Goal: Complete application form: Complete application form

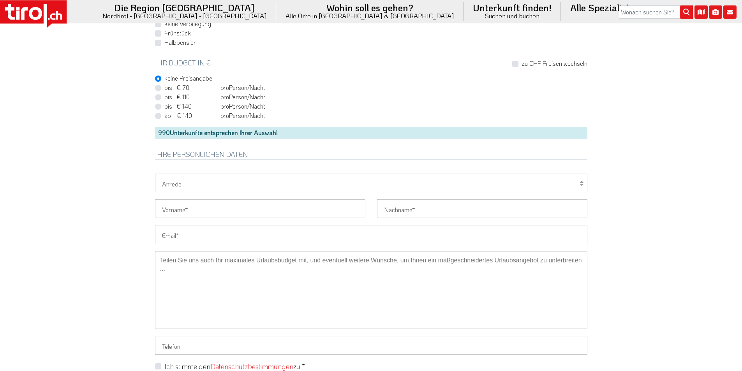
scroll to position [545, 0]
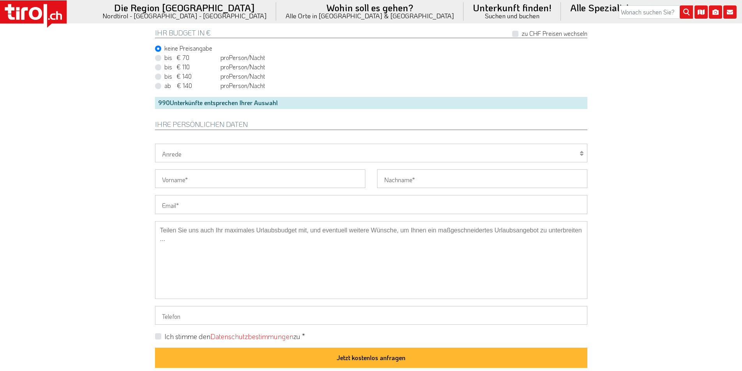
click at [186, 194] on div "Vorname" at bounding box center [260, 182] width 222 height 26
click at [176, 199] on input "Email" at bounding box center [371, 204] width 432 height 19
paste input "[PERSON_NAME][EMAIL_ADDRESS][DOMAIN_NAME]"
type input "[PERSON_NAME][EMAIL_ADDRESS][DOMAIN_NAME]"
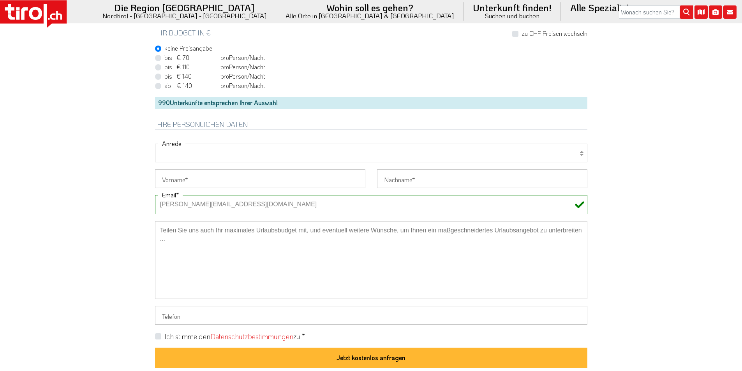
drag, startPoint x: 178, startPoint y: 156, endPoint x: 176, endPoint y: 162, distance: 6.0
click at [178, 156] on select "[PERSON_NAME] Frau Familie" at bounding box center [371, 153] width 432 height 19
select select "Herr"
click at [155, 144] on select "[PERSON_NAME] Frau Familie" at bounding box center [371, 153] width 432 height 19
drag, startPoint x: 169, startPoint y: 180, endPoint x: 161, endPoint y: 178, distance: 8.3
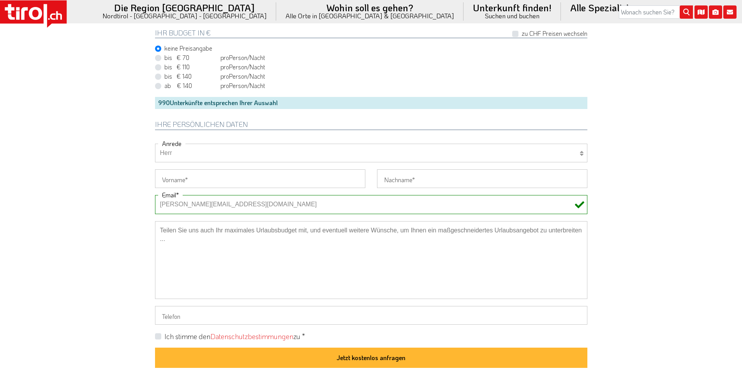
click at [169, 180] on input "Vorname" at bounding box center [260, 178] width 210 height 19
paste input "[PERSON_NAME]"
type input "[PERSON_NAME]"
drag, startPoint x: 127, startPoint y: 171, endPoint x: 124, endPoint y: 160, distance: 11.6
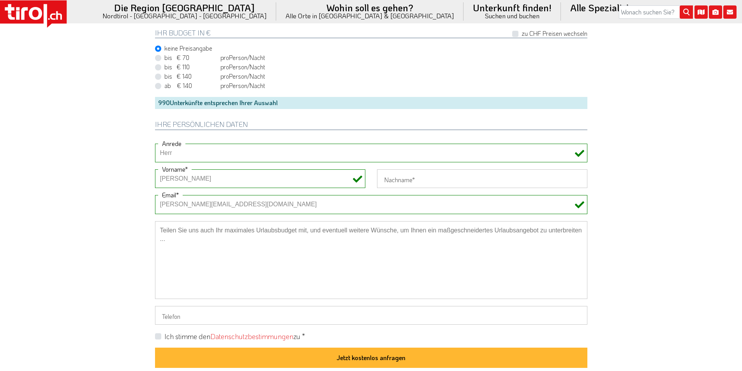
click at [433, 179] on input "Nachname" at bounding box center [482, 178] width 210 height 19
paste input "[PERSON_NAME]"
type input "[PERSON_NAME]"
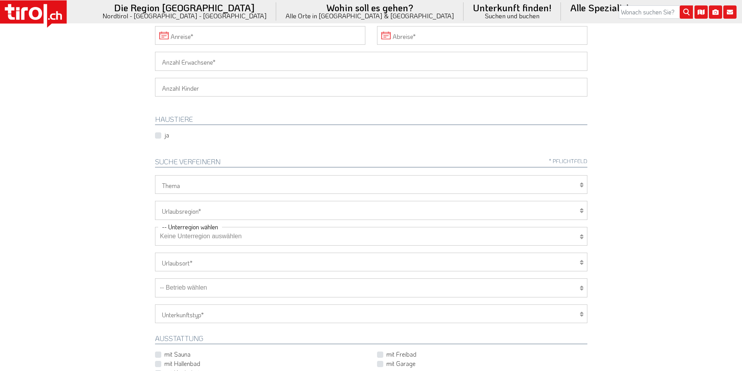
scroll to position [39, 0]
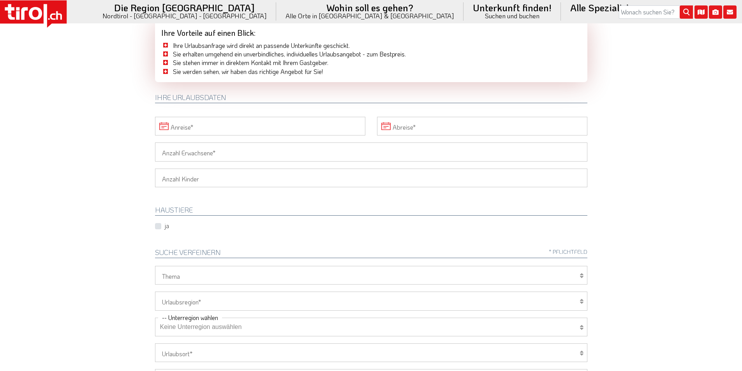
click at [199, 124] on input "Anreise" at bounding box center [260, 126] width 210 height 19
click at [383, 183] on span "14" at bounding box center [386, 183] width 15 height 15
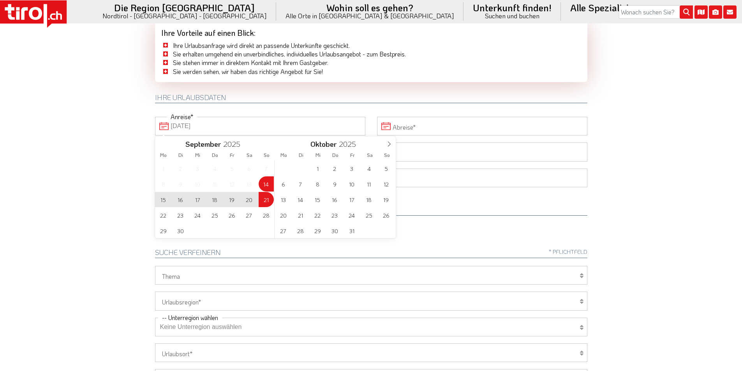
click at [266, 199] on span "21" at bounding box center [266, 199] width 15 height 15
type input "[DATE]"
click at [109, 178] on body ".st0{fill:#FFFFFF}.st1{fill:#E31017} Die Region [GEOGRAPHIC_DATA] [GEOGRAPHIC_D…" at bounding box center [371, 146] width 742 height 371
type input "[DATE]"
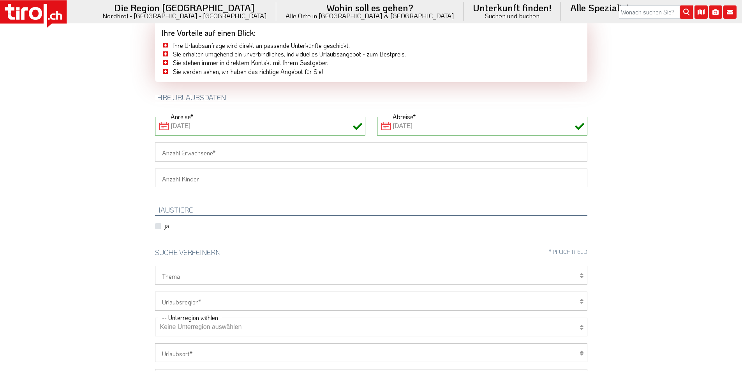
drag, startPoint x: 167, startPoint y: 152, endPoint x: 137, endPoint y: 155, distance: 30.1
click at [166, 153] on input "Anzahl Erwachsene" at bounding box center [371, 152] width 432 height 19
type input "2"
click at [99, 154] on body ".st0{fill:#FFFFFF}.st1{fill:#E31017} Die Region [GEOGRAPHIC_DATA] [GEOGRAPHIC_D…" at bounding box center [371, 146] width 742 height 371
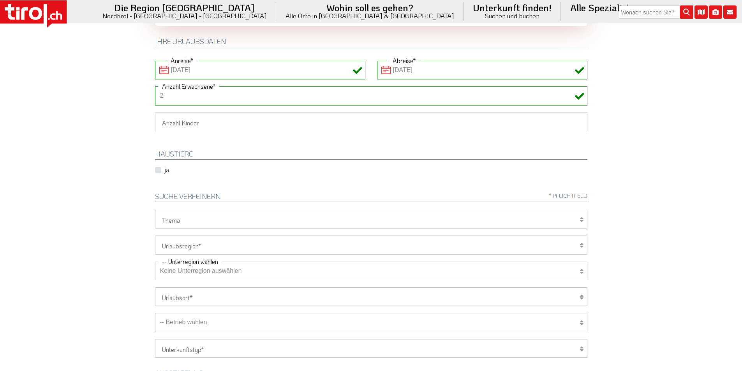
scroll to position [195, 0]
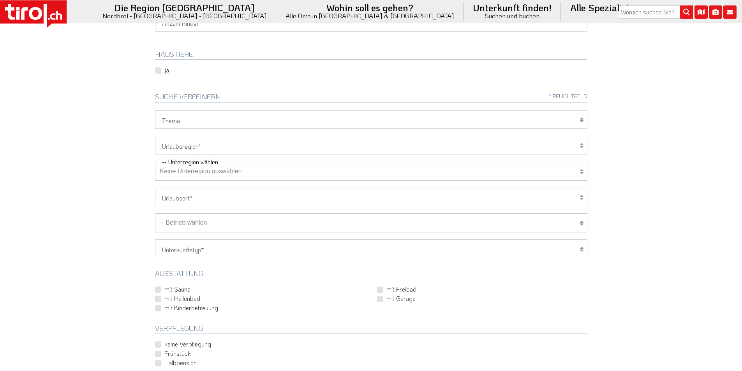
click at [180, 144] on select "[GEOGRAPHIC_DATA]/Nordtirol Osttirol [GEOGRAPHIC_DATA] Tirols Nachbarn" at bounding box center [371, 145] width 432 height 19
select select "7094"
click at [155, 136] on select "[GEOGRAPHIC_DATA]/Nordtirol Osttirol [GEOGRAPHIC_DATA] Tirols Nachbarn" at bounding box center [371, 145] width 432 height 19
click at [185, 173] on select "Keine Unterregion auswählen Achensee Alpbachtal & Tiroler Seenland [GEOGRAPHIC_…" at bounding box center [371, 171] width 432 height 19
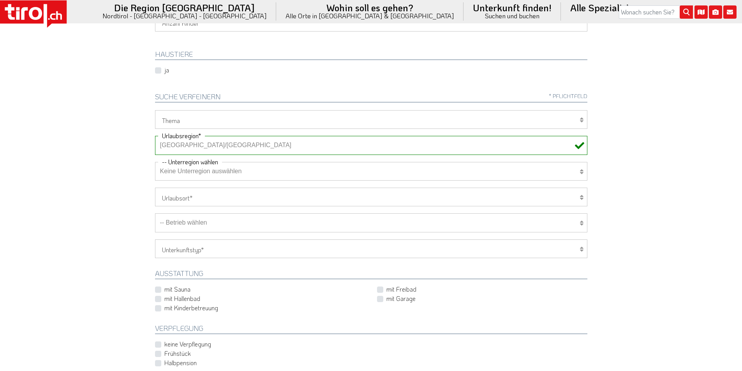
select select "7166"
click at [155, 162] on select "Keine Unterregion auswählen Achensee Alpbachtal & Tiroler Seenland [GEOGRAPHIC_…" at bounding box center [371, 171] width 432 height 19
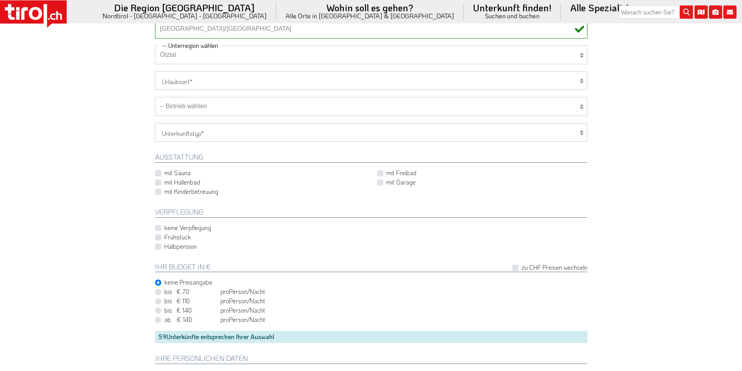
scroll to position [312, 0]
click at [164, 248] on label "Halbpension" at bounding box center [180, 246] width 32 height 9
click at [157, 248] on input "Halbpension" at bounding box center [373, 245] width 432 height 5
checkbox input "true"
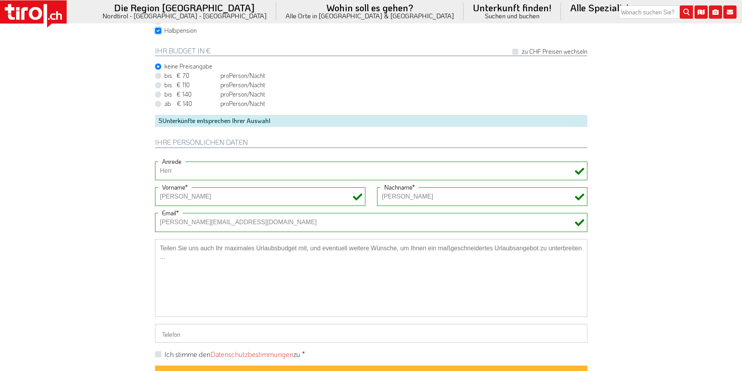
scroll to position [545, 0]
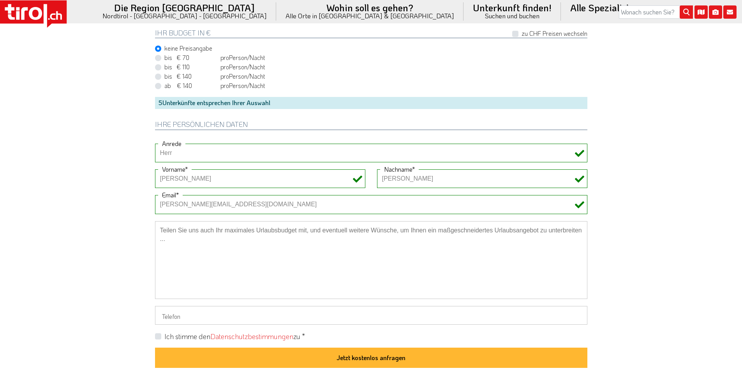
click at [164, 336] on label "Ich stimme den Datenschutzbestimmungen zu *" at bounding box center [234, 337] width 141 height 10
click at [158, 336] on input "Ich stimme den Datenschutzbestimmungen zu *" at bounding box center [373, 336] width 432 height 5
checkbox input "true"
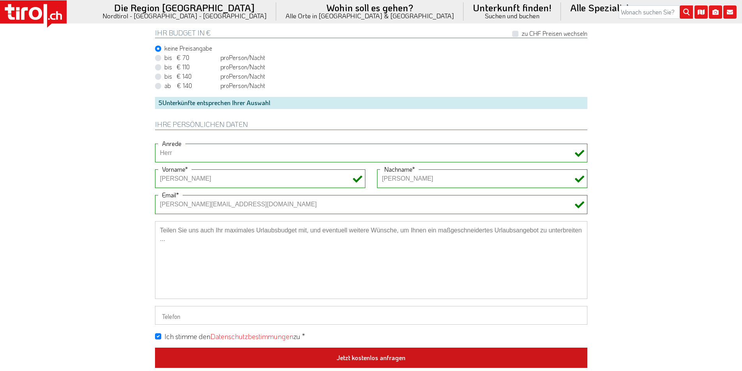
click at [372, 358] on button "Jetzt kostenlos anfragen" at bounding box center [371, 358] width 432 height 20
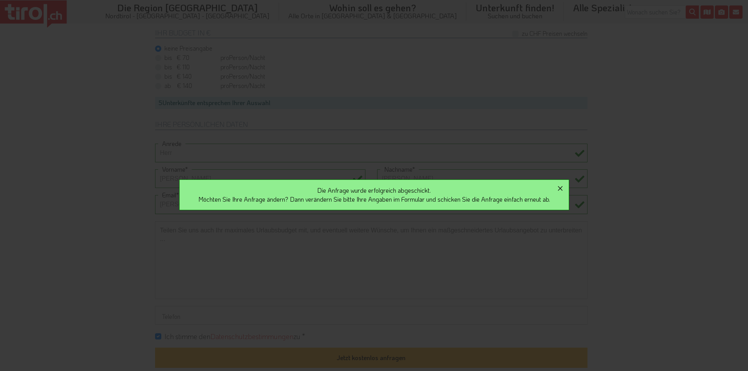
click at [562, 189] on icon "button" at bounding box center [560, 188] width 5 height 5
